Goal: Task Accomplishment & Management: Use online tool/utility

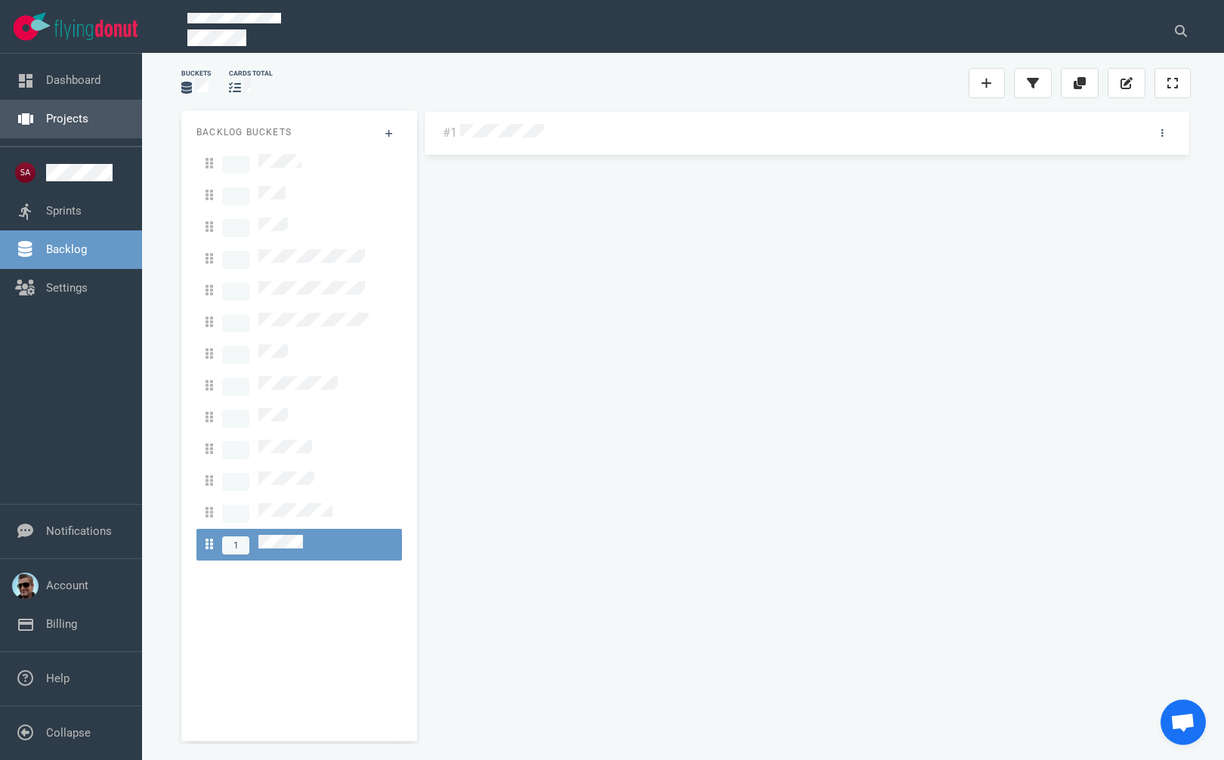
click at [67, 120] on link "Projects" at bounding box center [67, 119] width 42 height 14
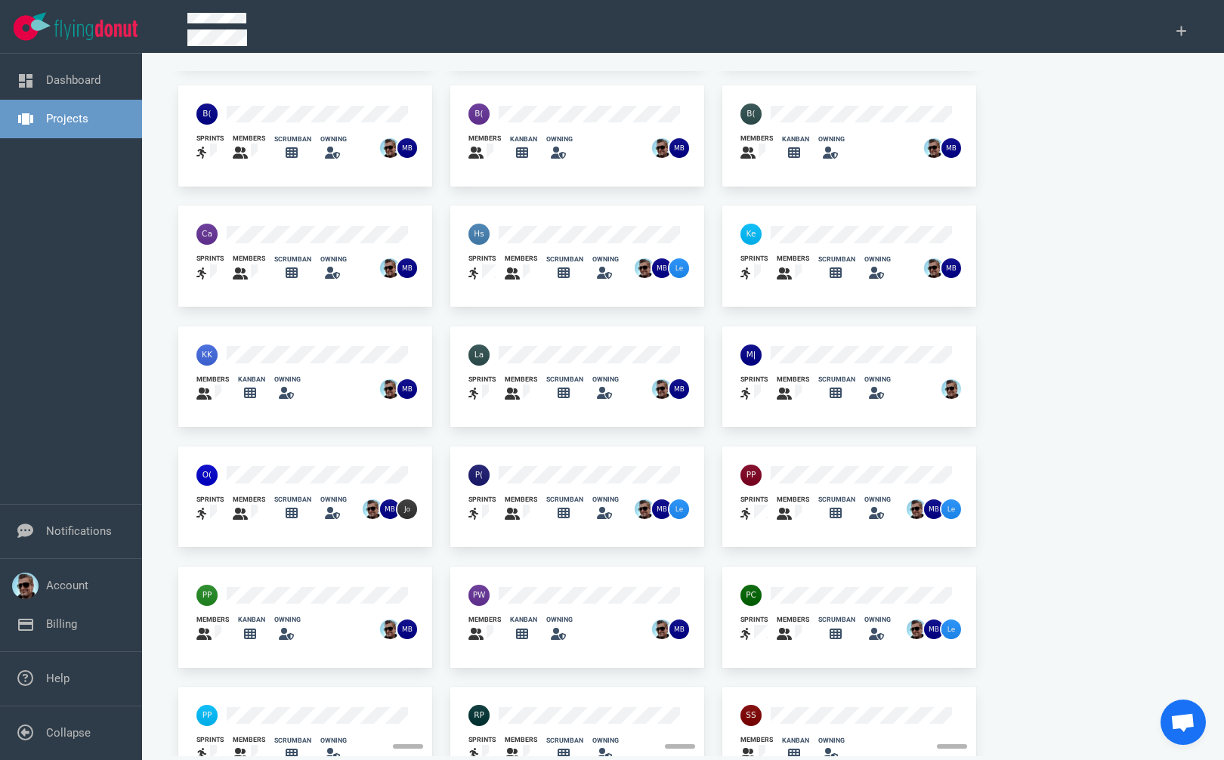
scroll to position [267, 0]
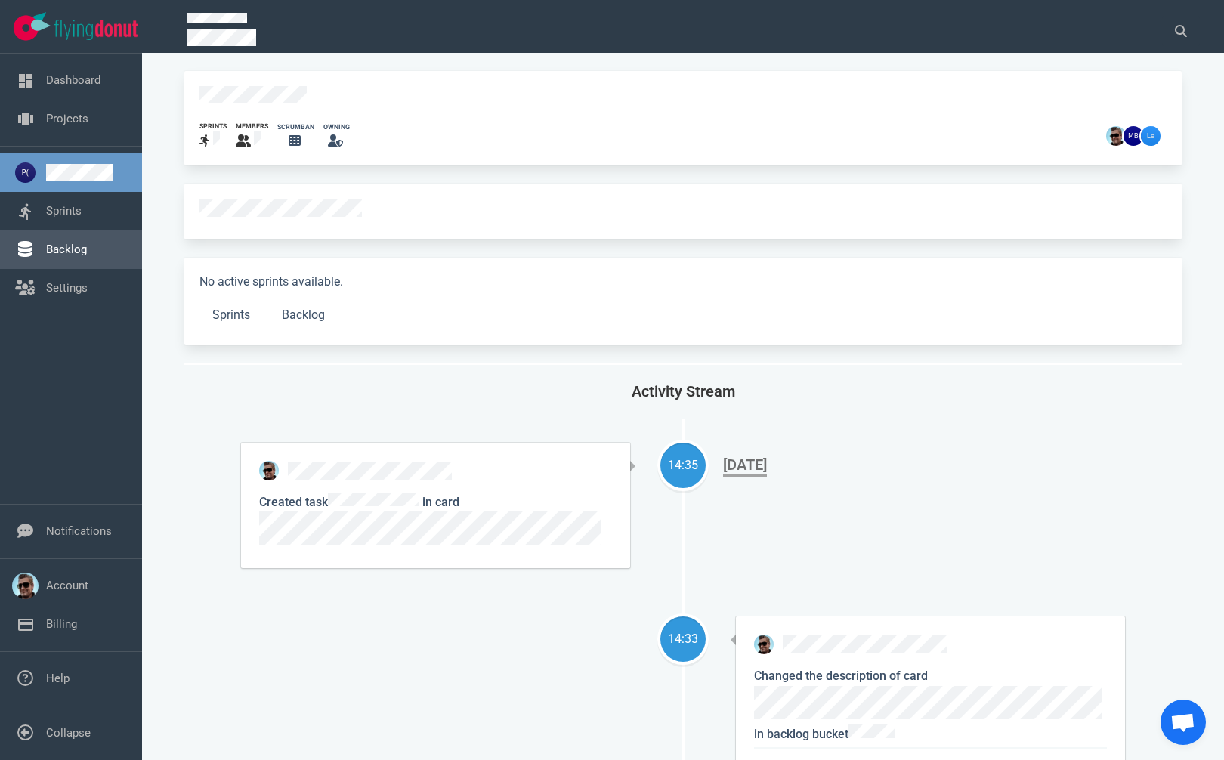
click at [82, 256] on link "Backlog" at bounding box center [66, 249] width 41 height 14
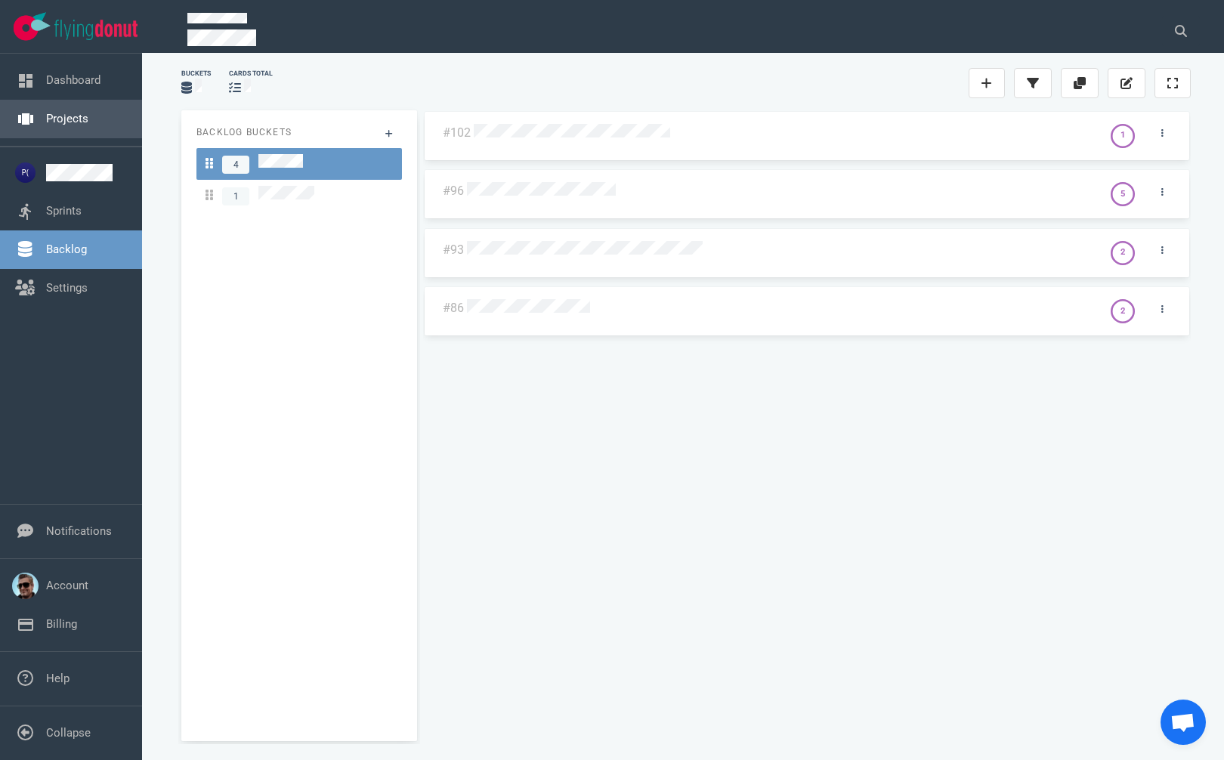
click at [52, 119] on link "Projects" at bounding box center [67, 119] width 42 height 14
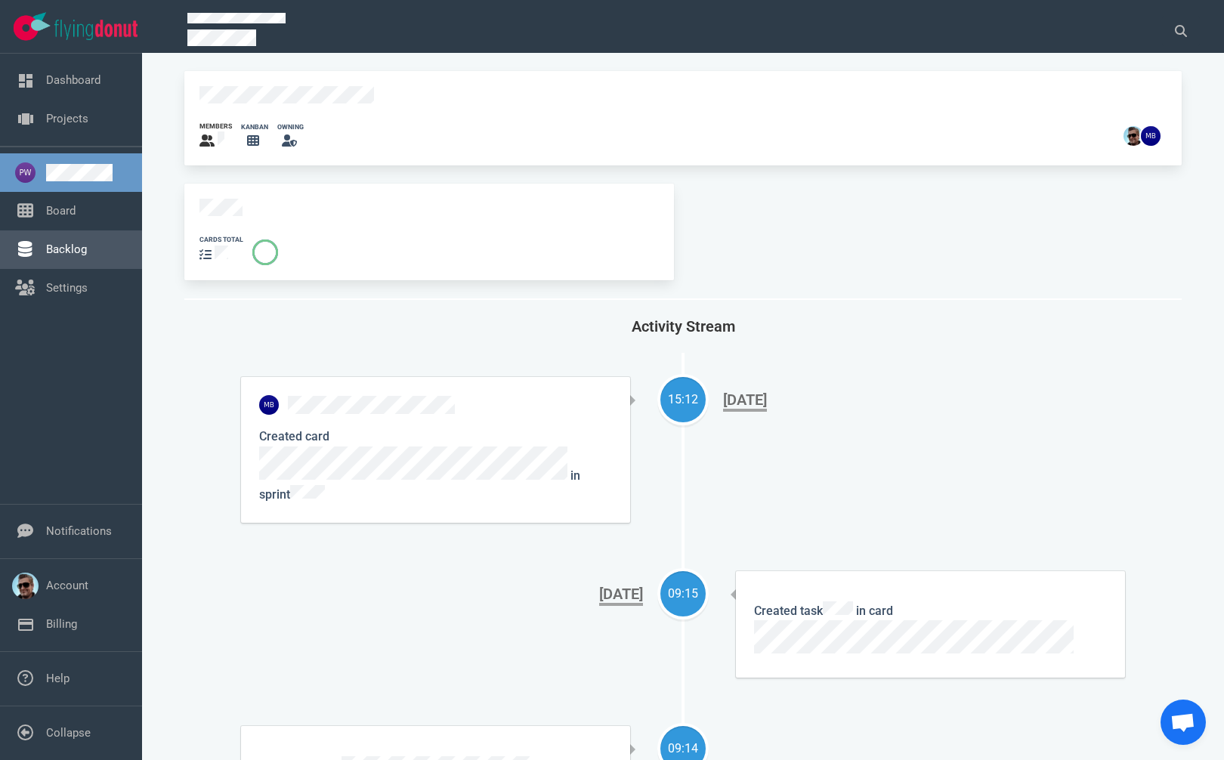
click at [66, 250] on link "Backlog" at bounding box center [66, 249] width 41 height 14
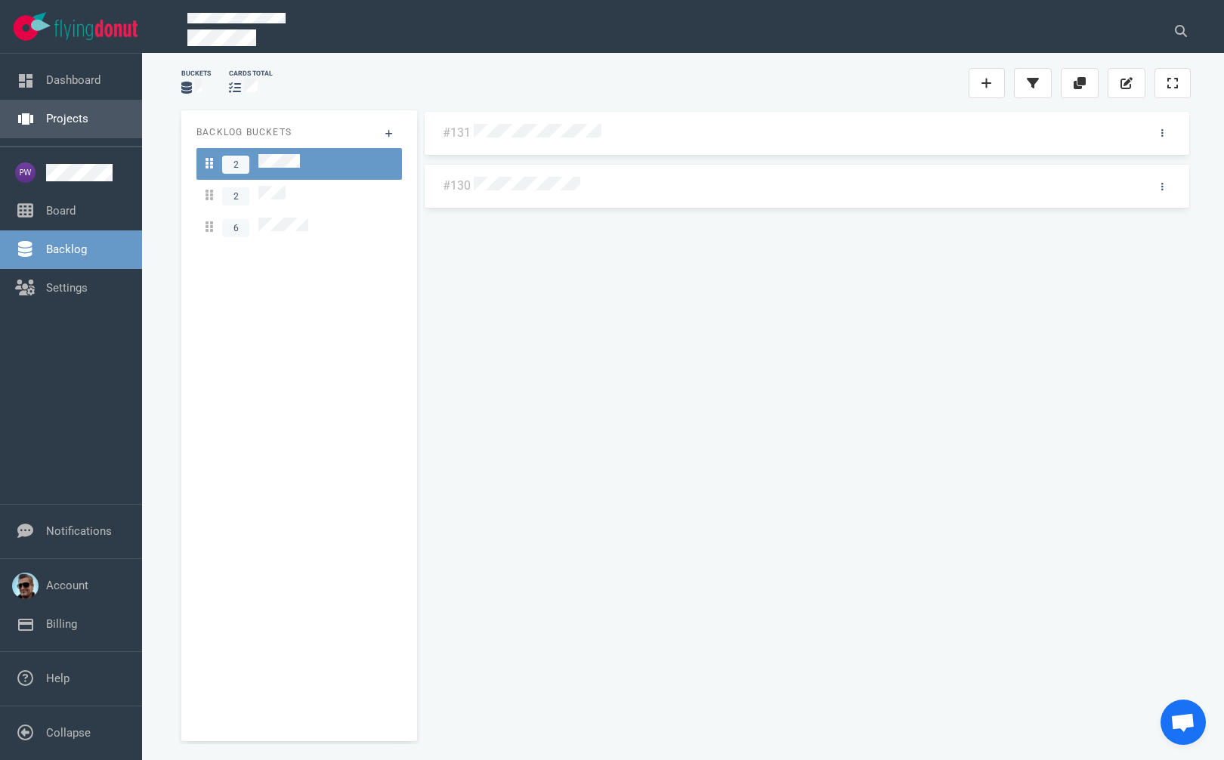
click at [84, 122] on link "Projects" at bounding box center [67, 119] width 42 height 14
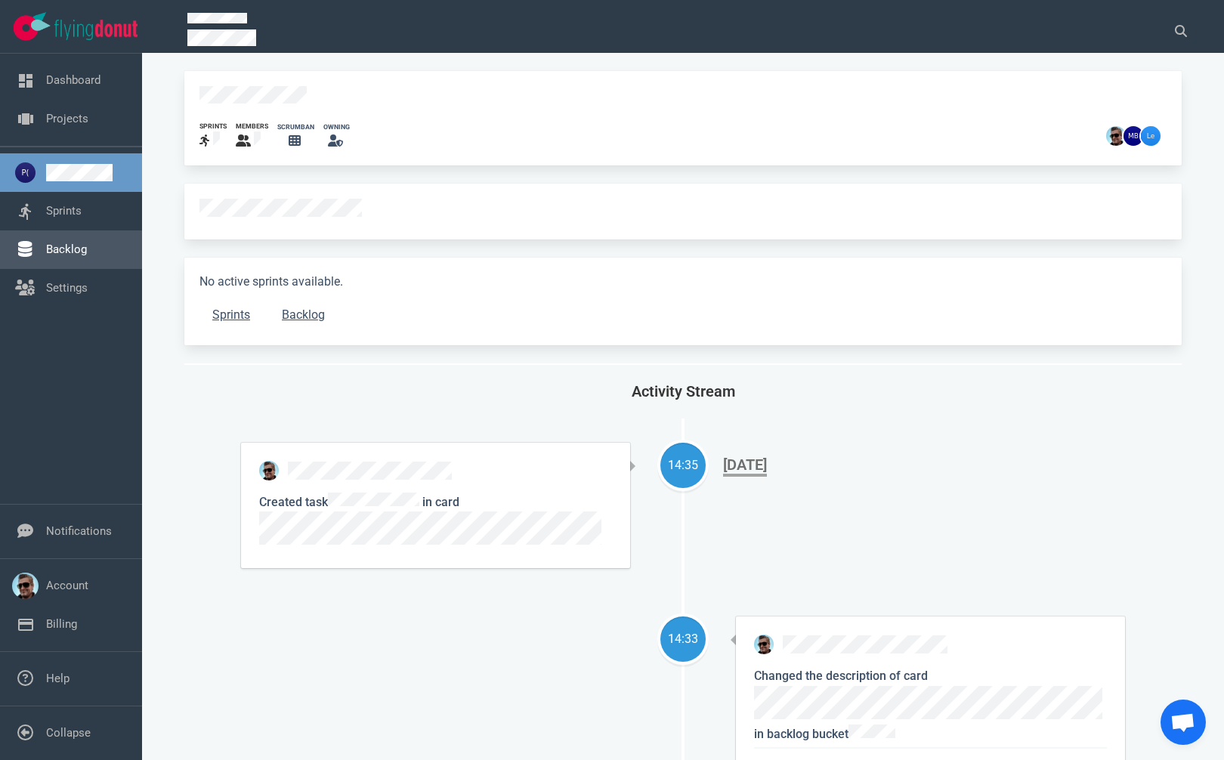
click at [69, 251] on link "Backlog" at bounding box center [66, 249] width 41 height 14
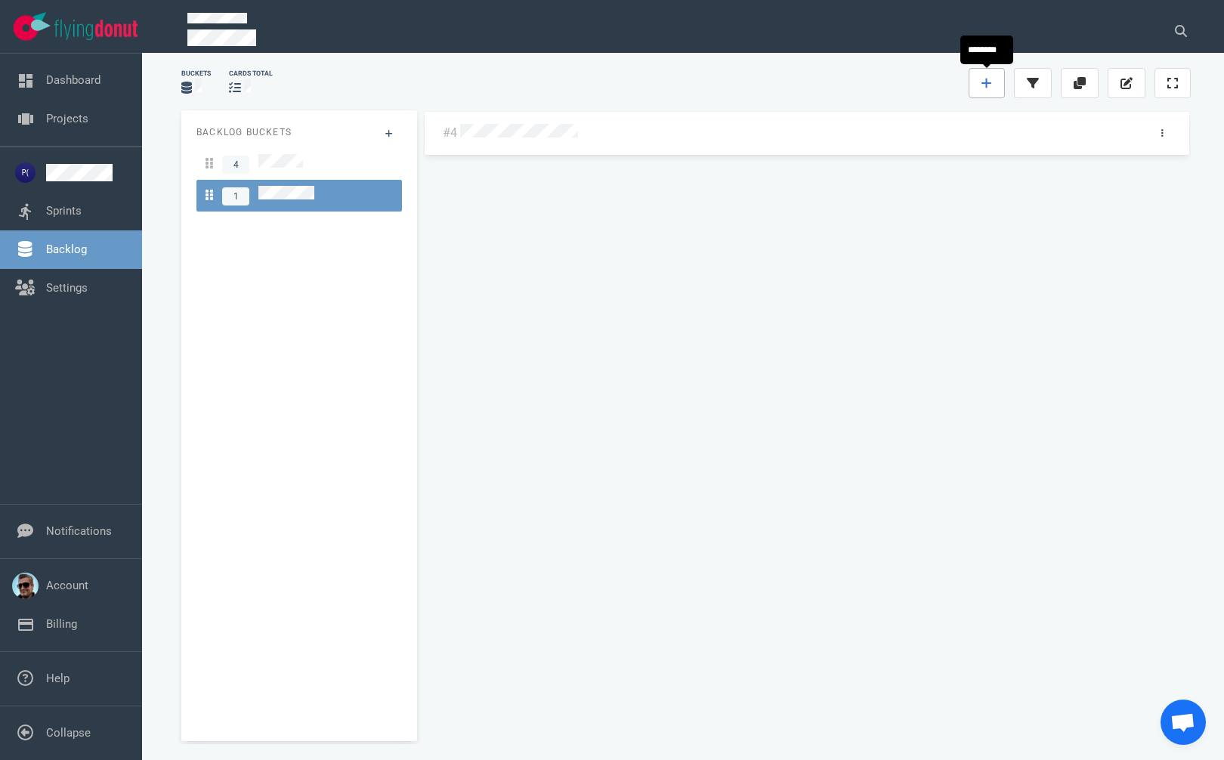
click at [986, 83] on icon at bounding box center [986, 84] width 10 height 10
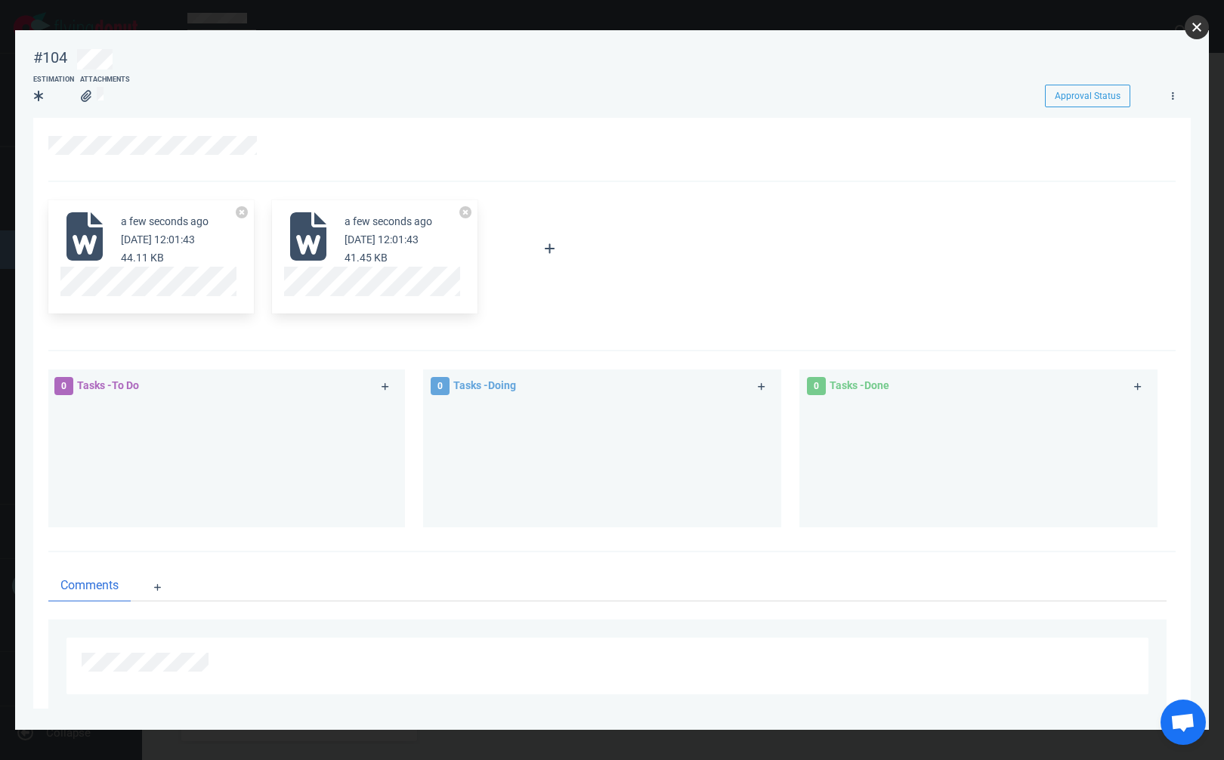
click at [1187, 25] on button "close" at bounding box center [1196, 27] width 24 height 24
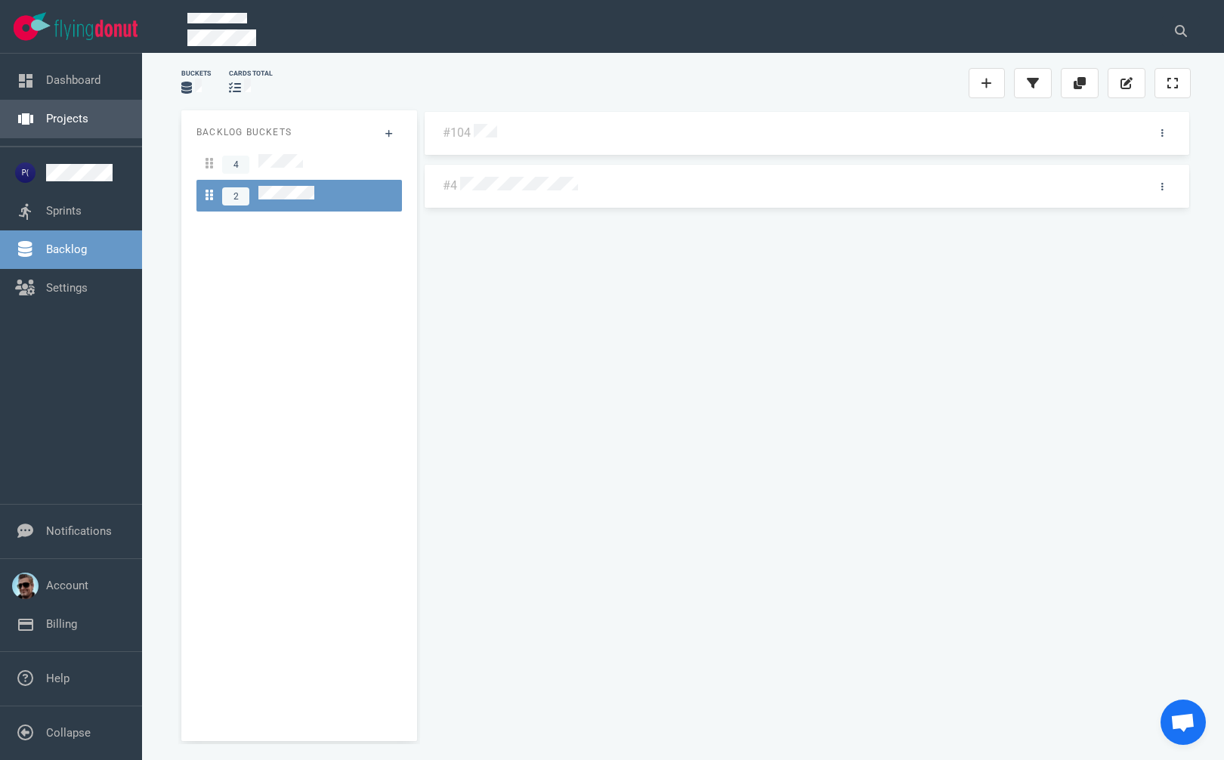
click at [85, 121] on link "Projects" at bounding box center [67, 119] width 42 height 14
